Goal: Navigation & Orientation: Find specific page/section

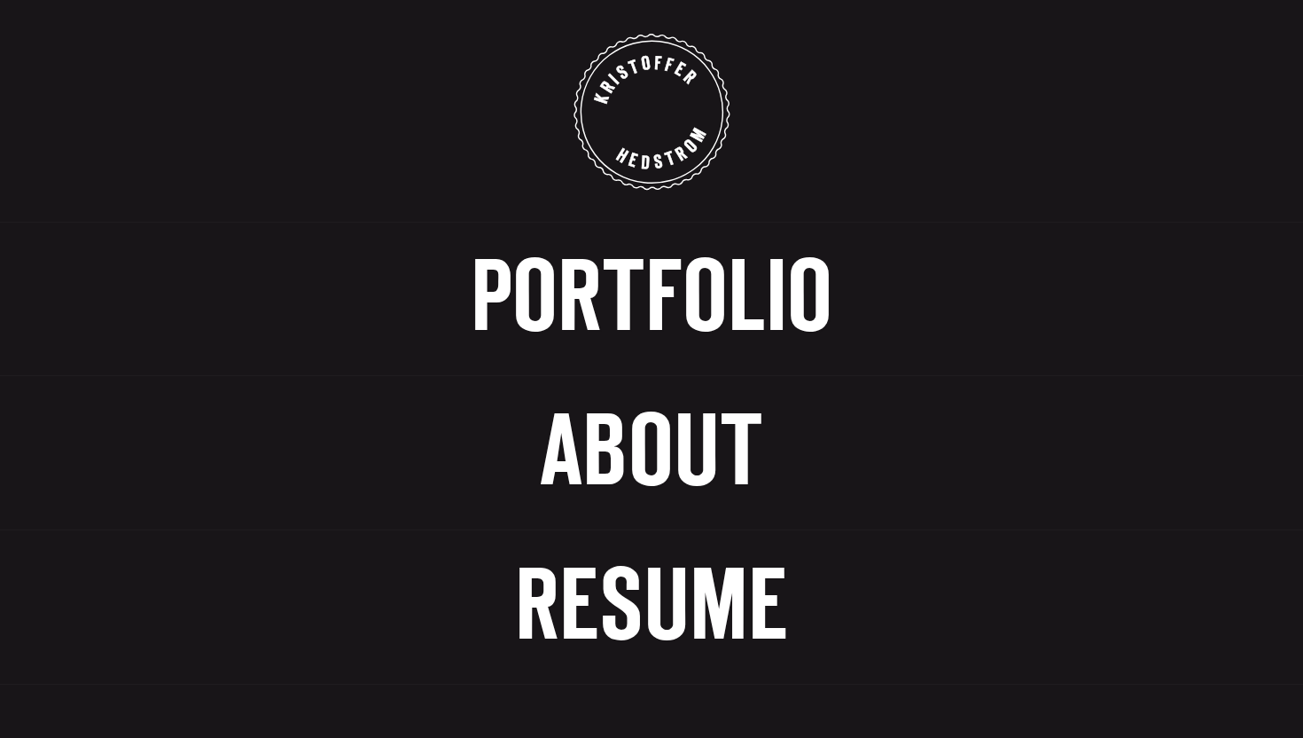
click at [548, 297] on span "Portfolio" at bounding box center [652, 300] width 362 height 92
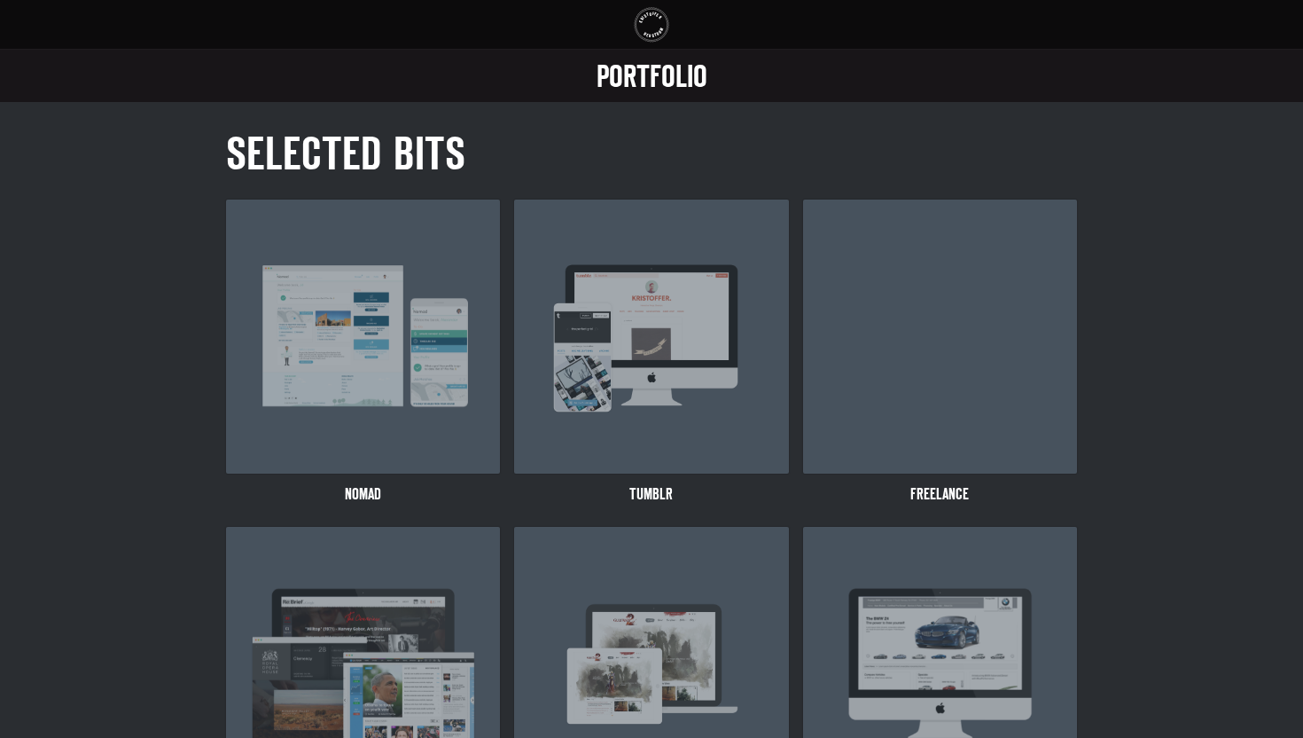
click at [625, 68] on span "Portfolio" at bounding box center [652, 78] width 111 height 28
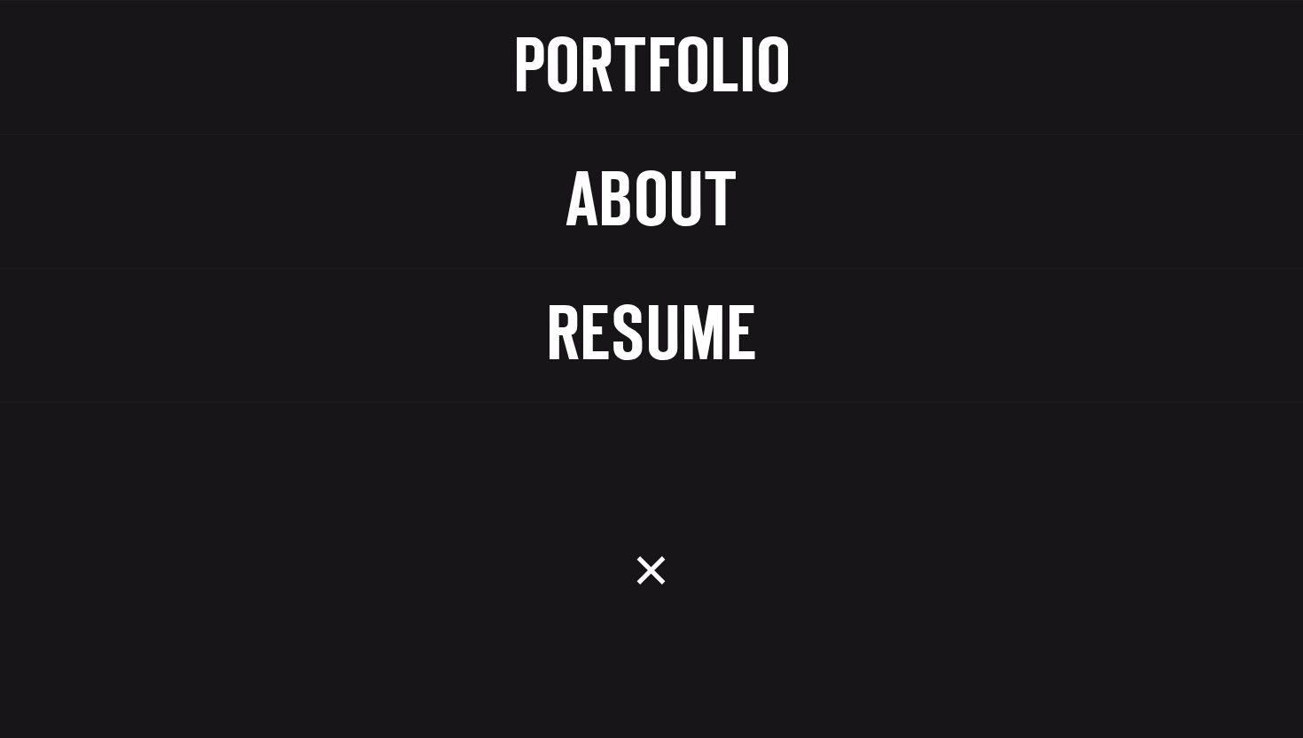
click at [617, 206] on span "About" at bounding box center [652, 203] width 172 height 71
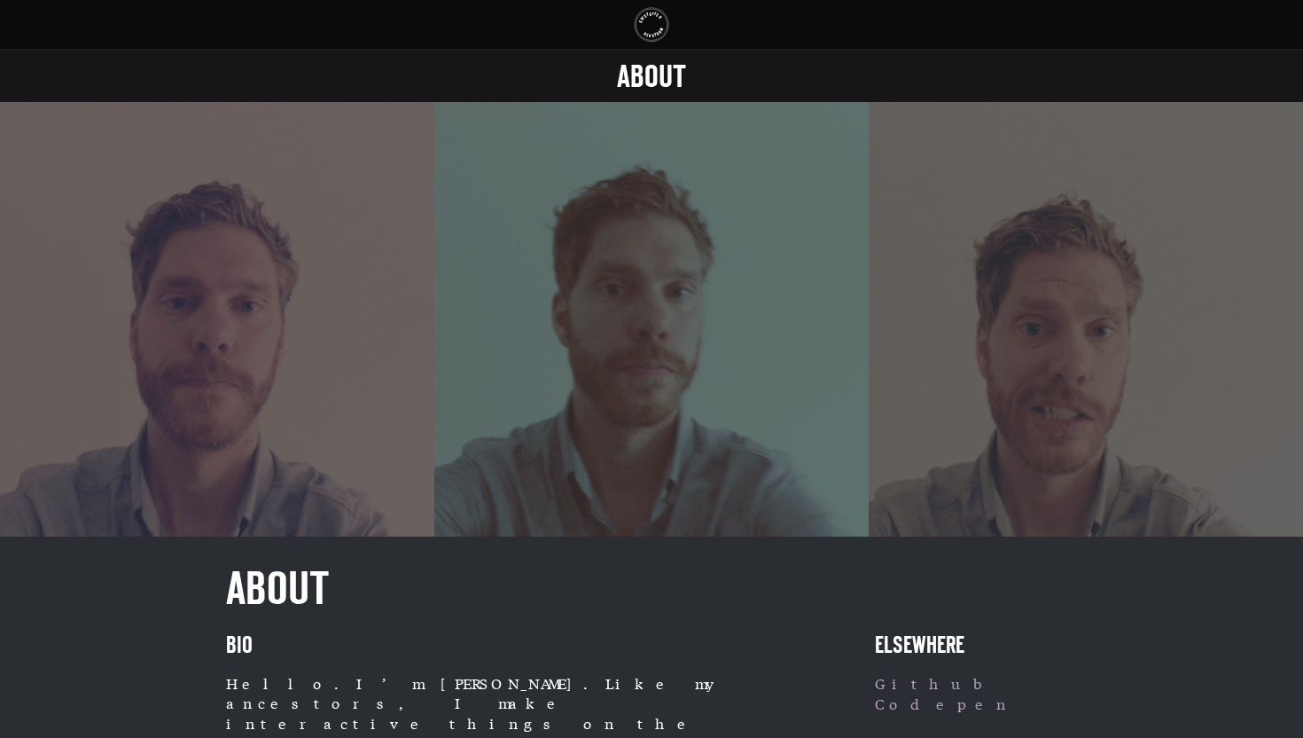
click at [640, 82] on span "About" at bounding box center [651, 78] width 69 height 28
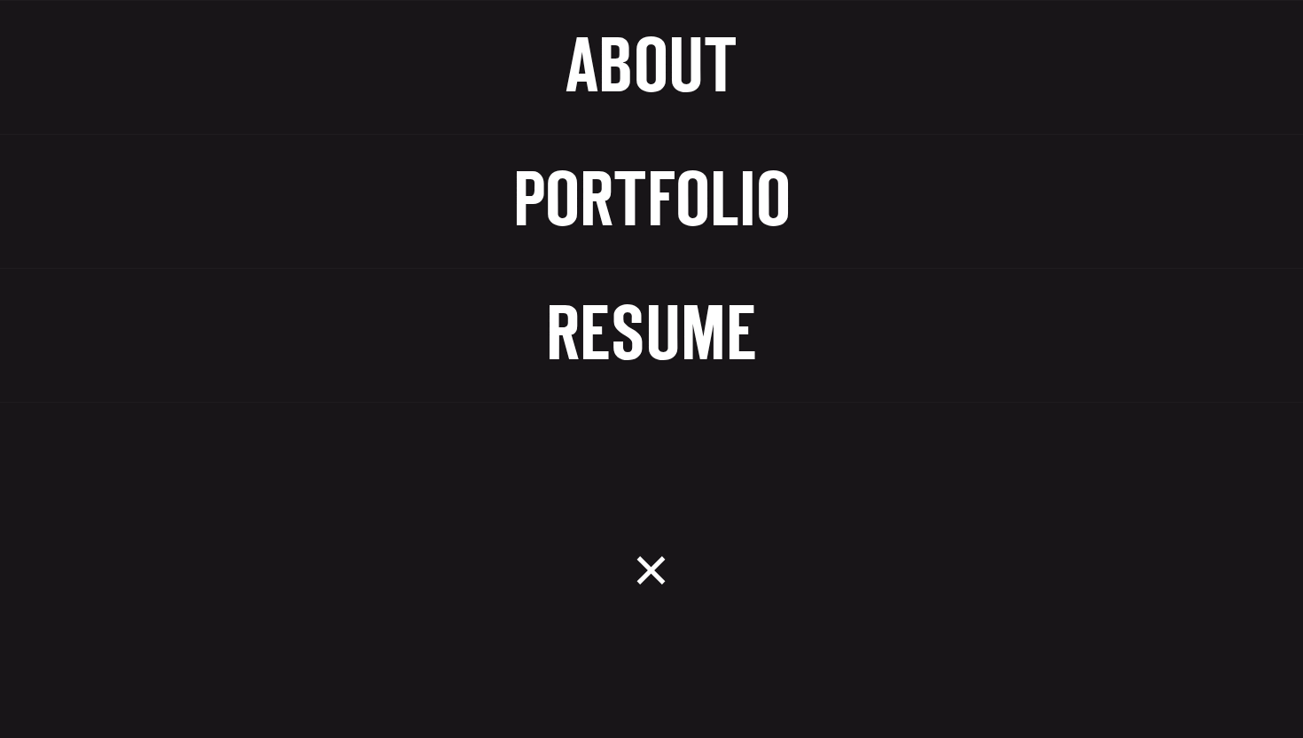
click at [640, 99] on span "About" at bounding box center [652, 69] width 172 height 71
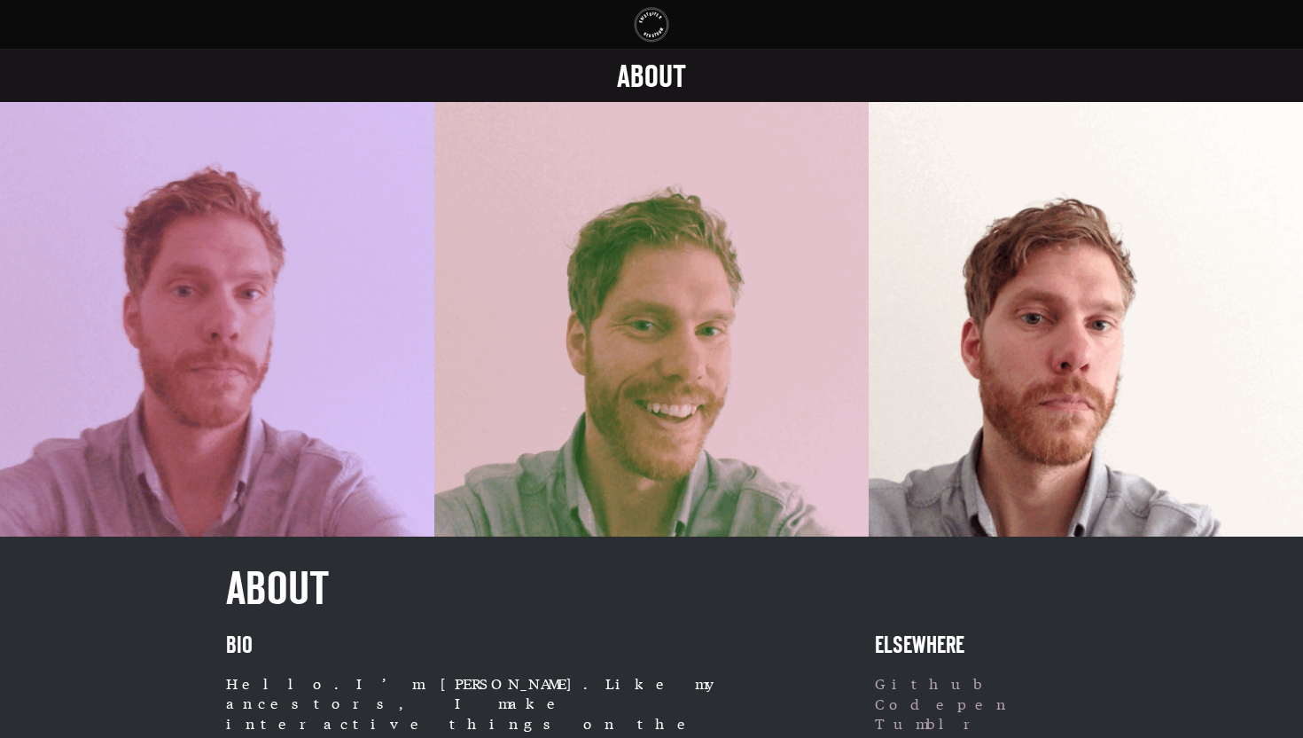
click at [640, 99] on link "About" at bounding box center [651, 76] width 1303 height 54
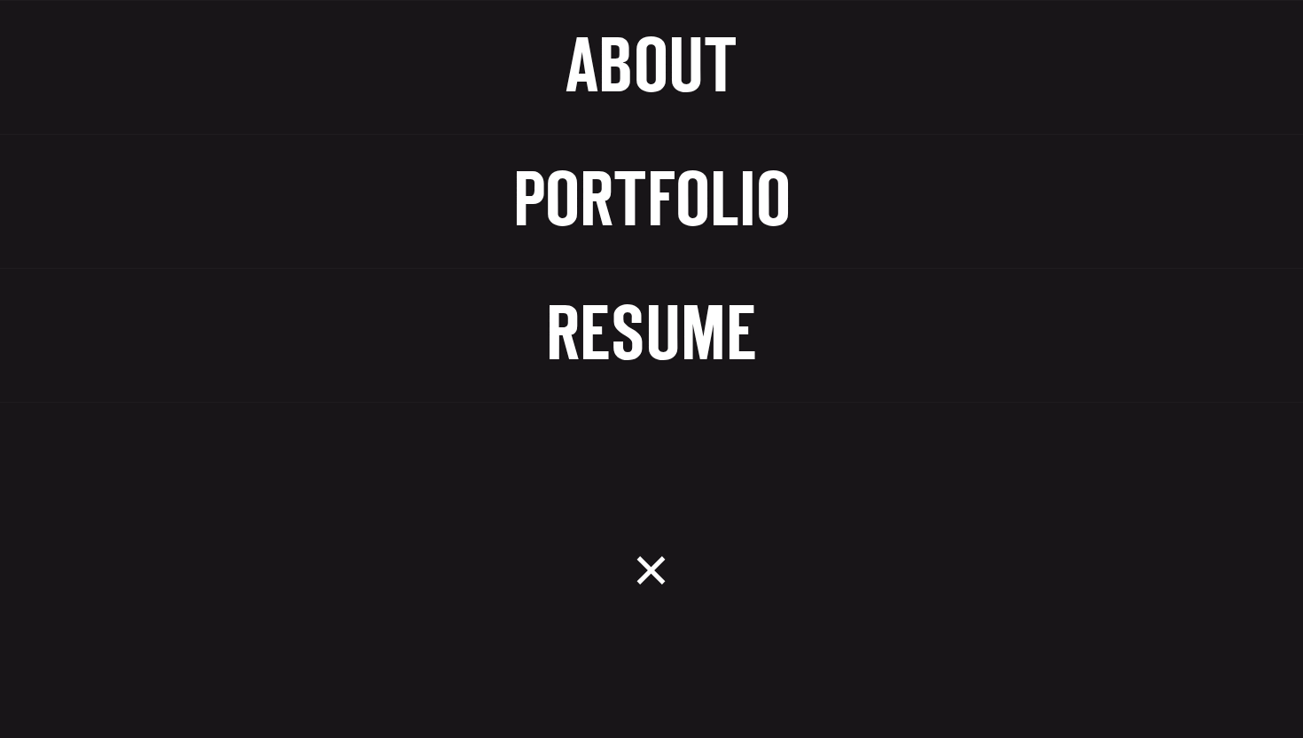
click at [641, 179] on span "Portfolio" at bounding box center [652, 203] width 278 height 71
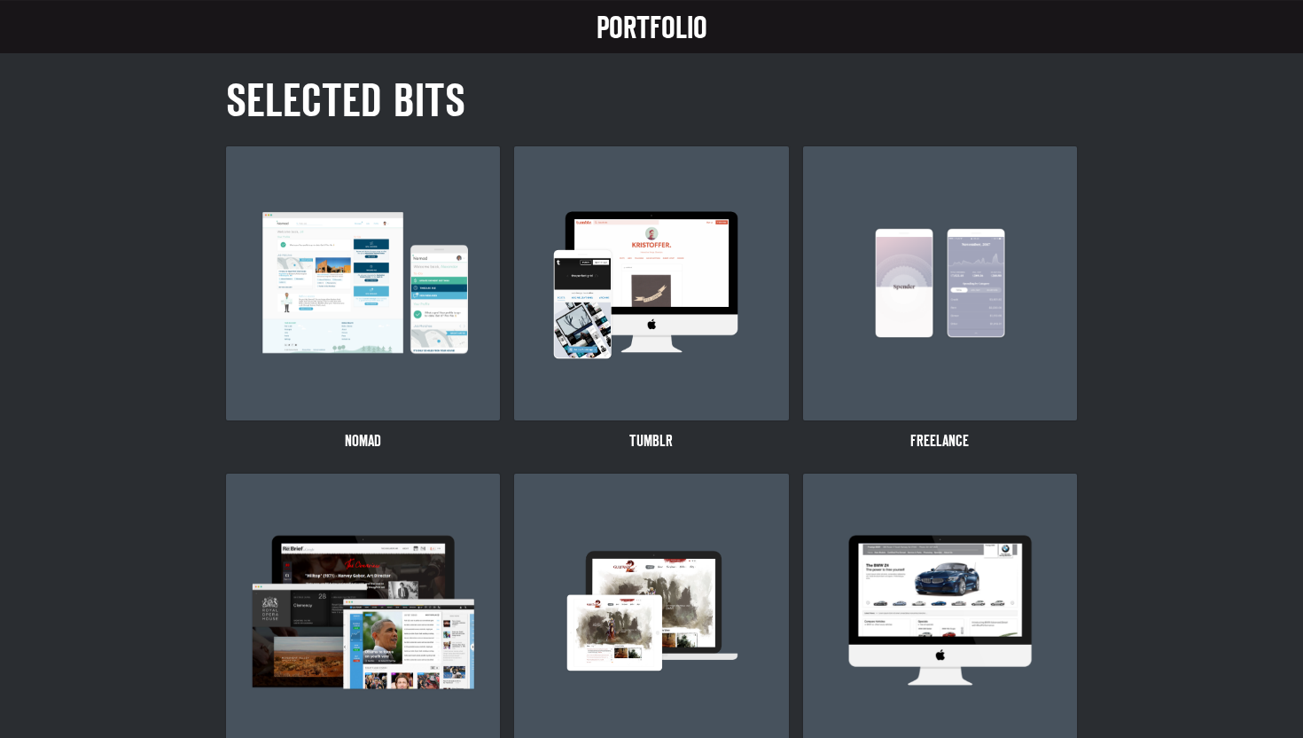
scroll to position [148, 0]
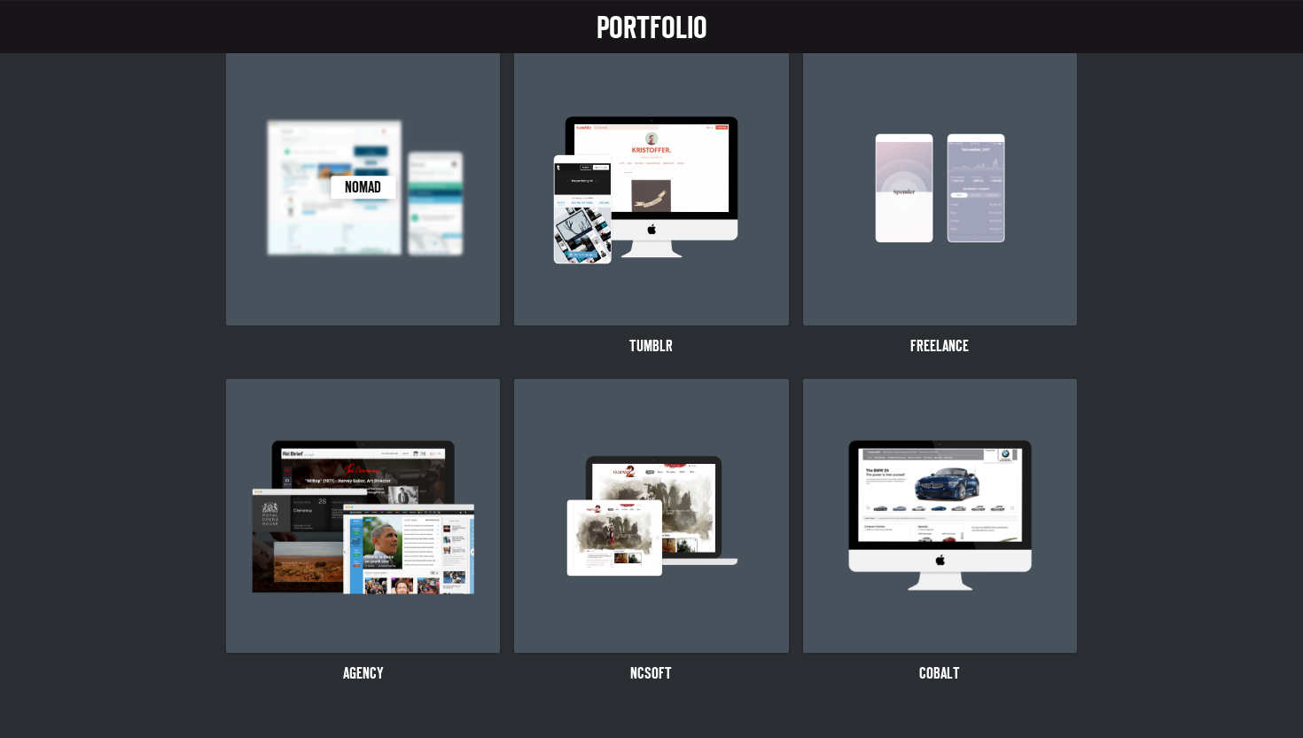
click at [398, 217] on img at bounding box center [363, 188] width 227 height 170
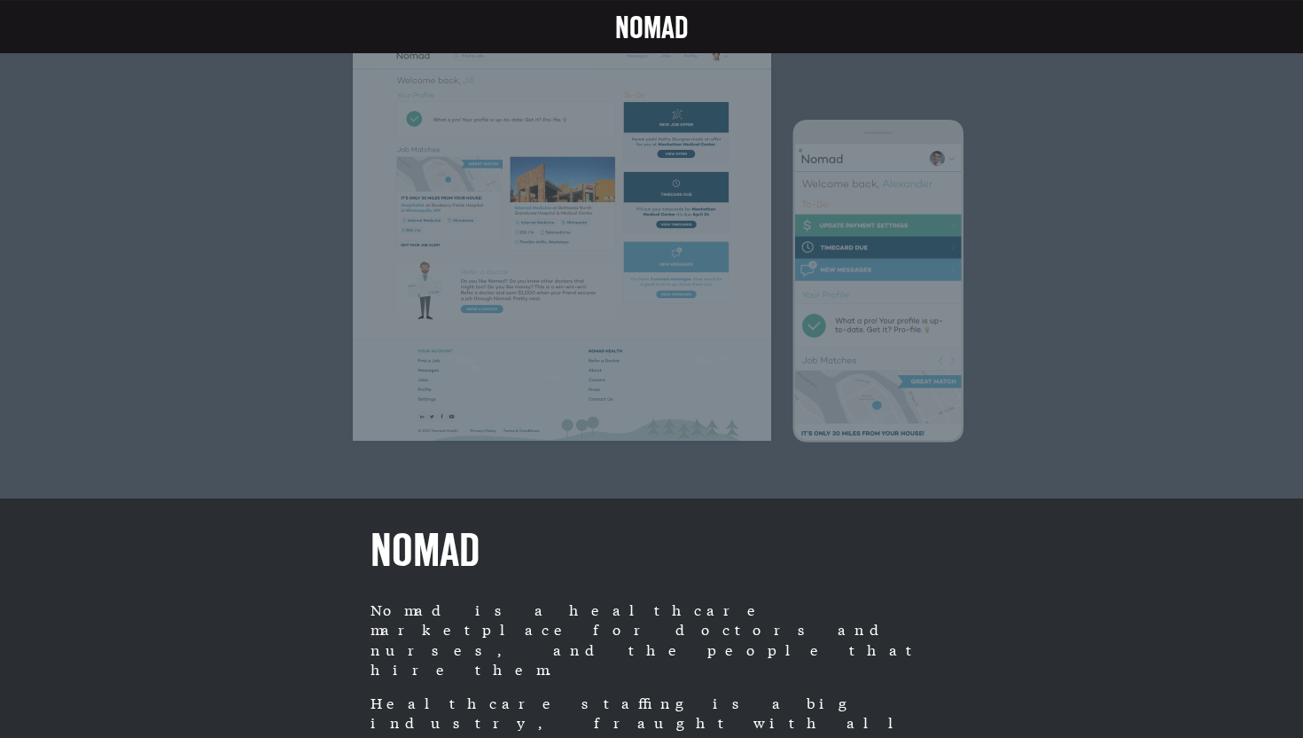
scroll to position [90, 0]
